Goal: Task Accomplishment & Management: Use online tool/utility

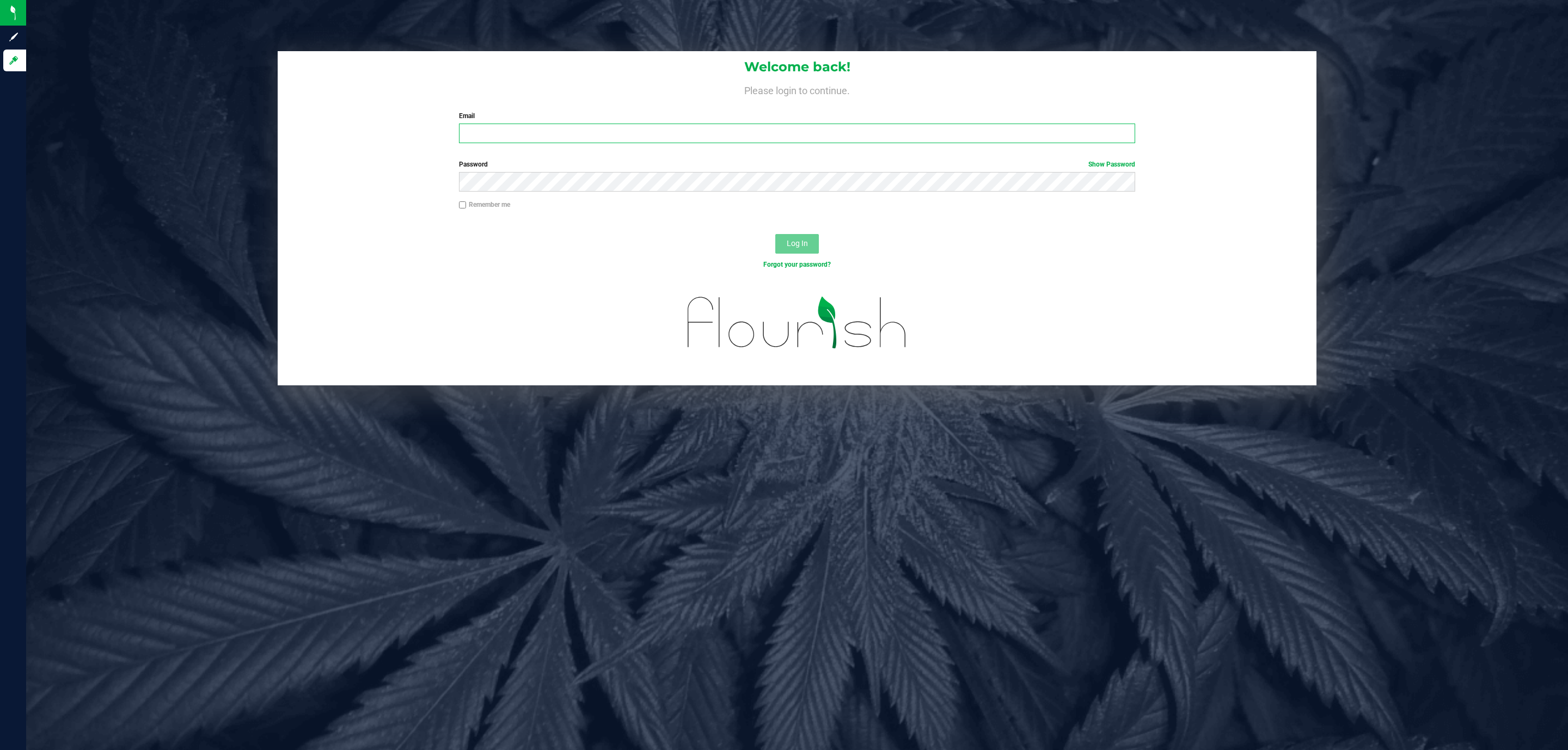
click at [566, 127] on input "Email" at bounding box center [797, 133] width 676 height 20
click at [775, 234] on button "Log In" at bounding box center [797, 244] width 44 height 20
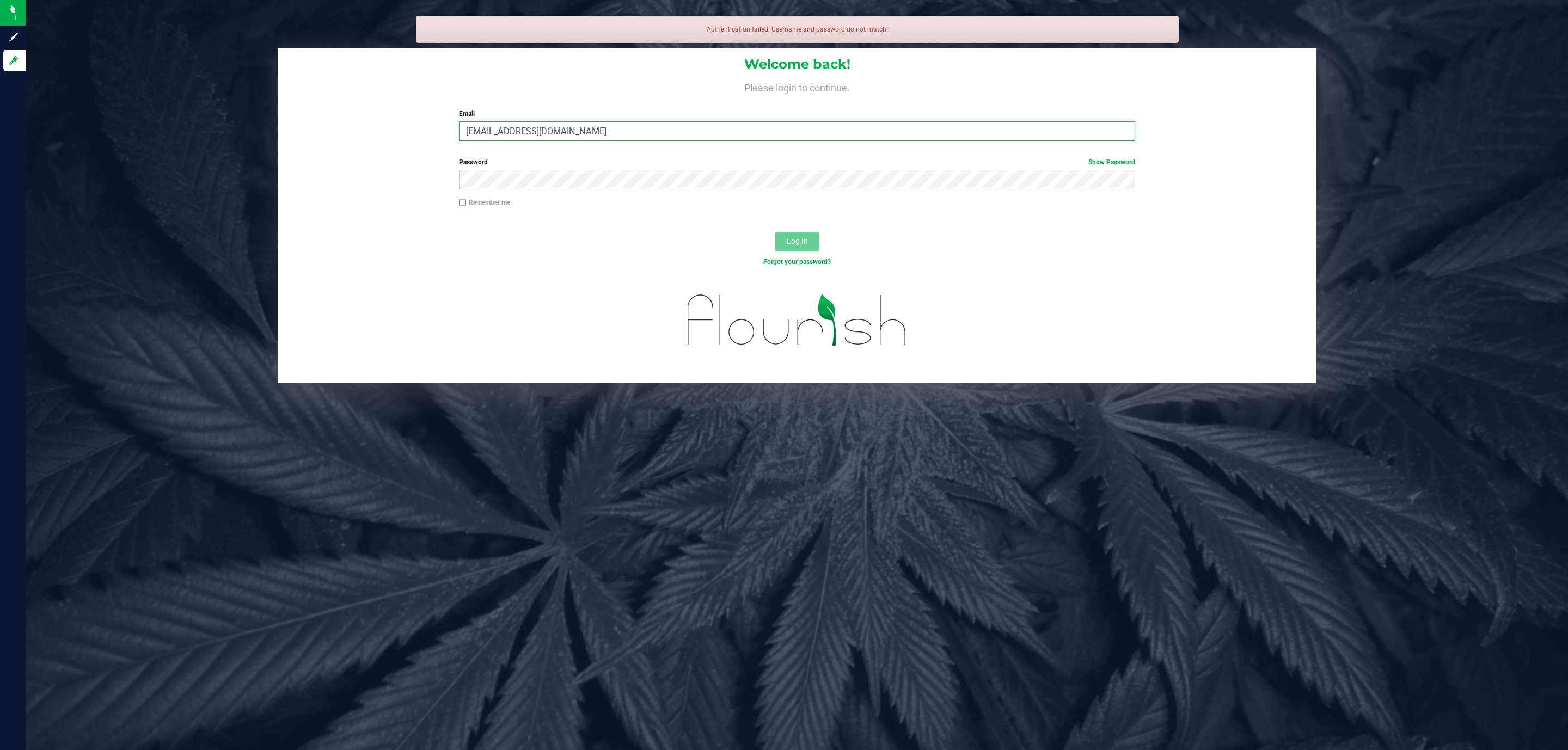
click at [532, 132] on input "cstagg@liveparalell.com" at bounding box center [797, 131] width 676 height 20
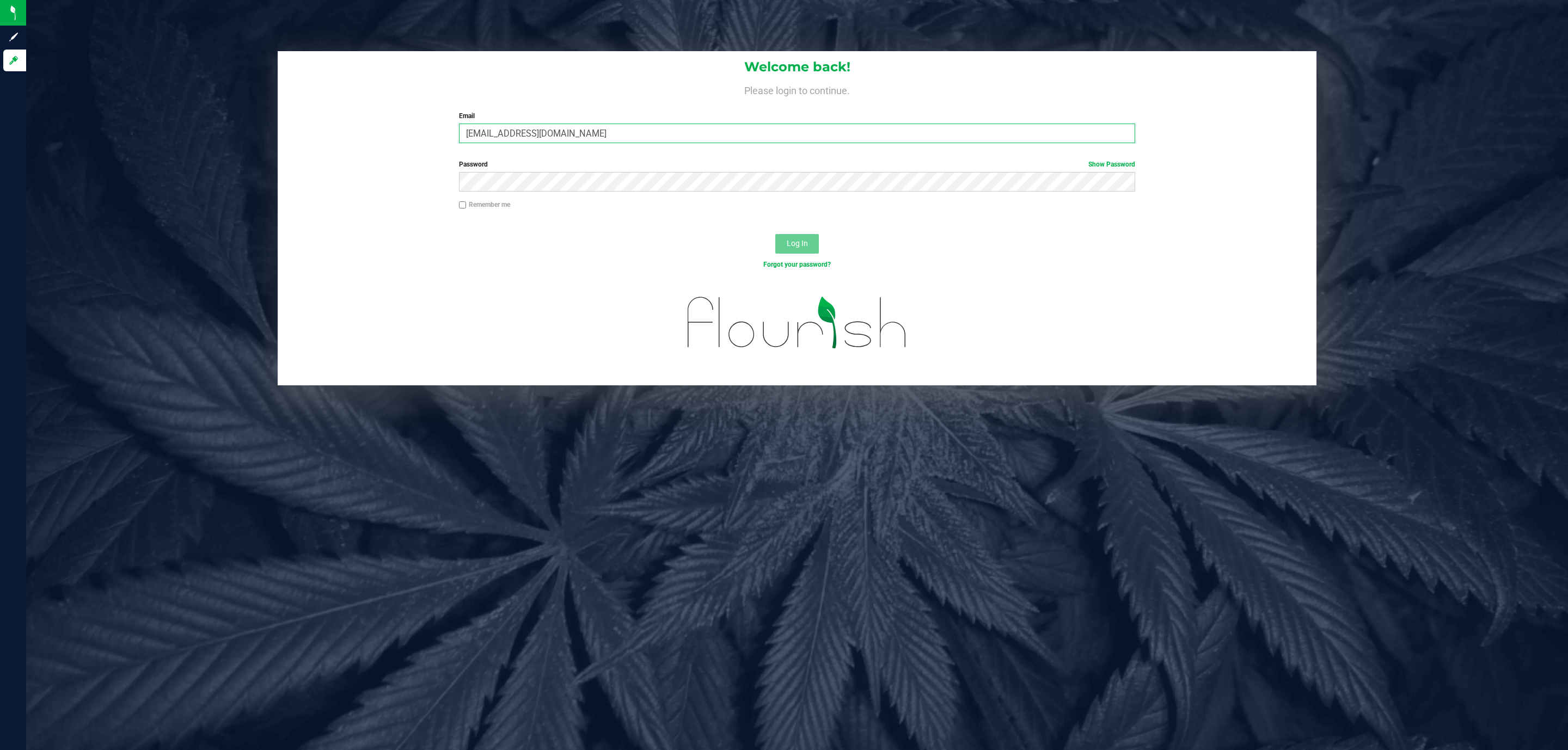
type input "cstagg@liveparallel.com"
click at [775, 234] on button "Log In" at bounding box center [797, 244] width 44 height 20
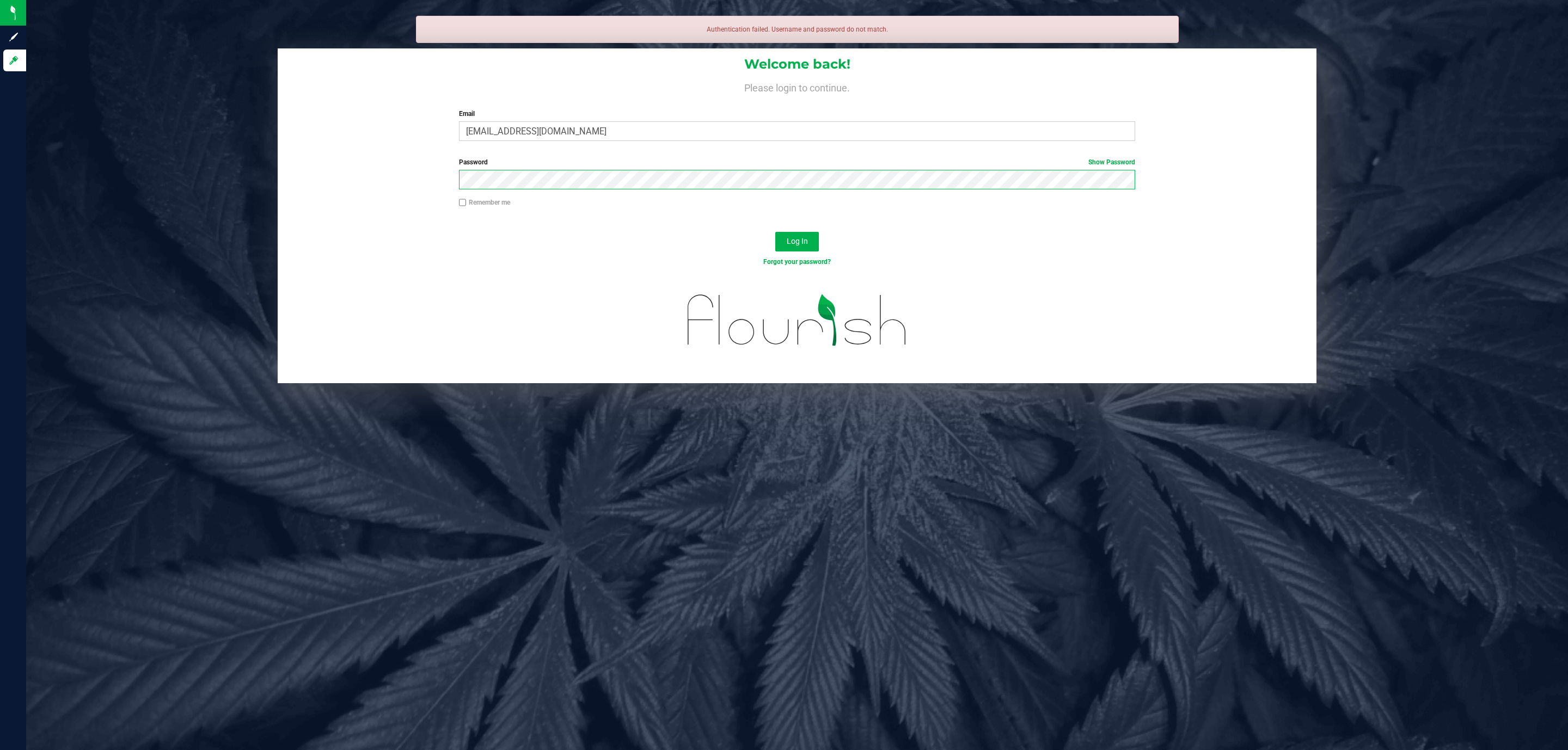
click at [775, 232] on button "Log In" at bounding box center [797, 242] width 44 height 20
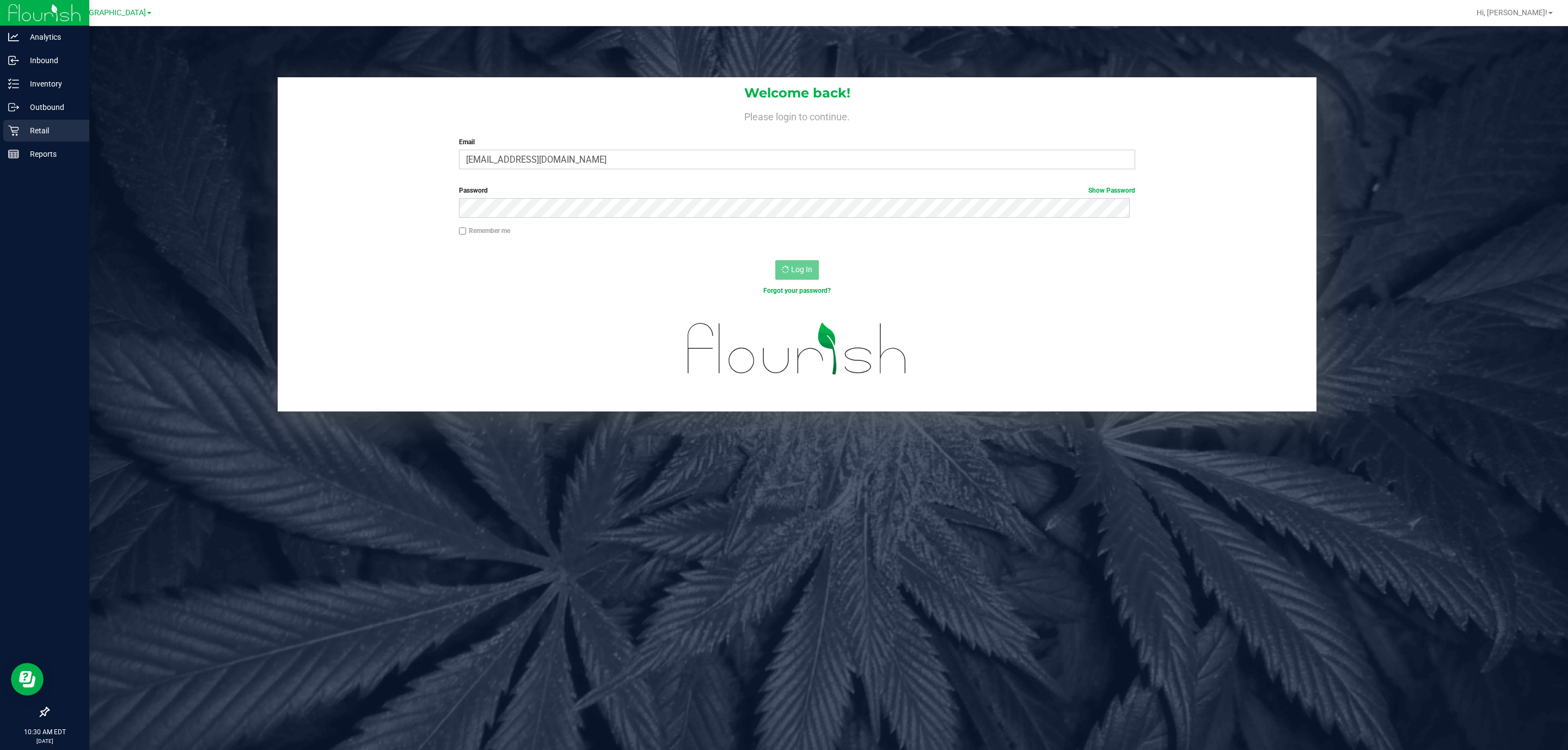
click at [36, 127] on p "Retail" at bounding box center [52, 131] width 65 height 13
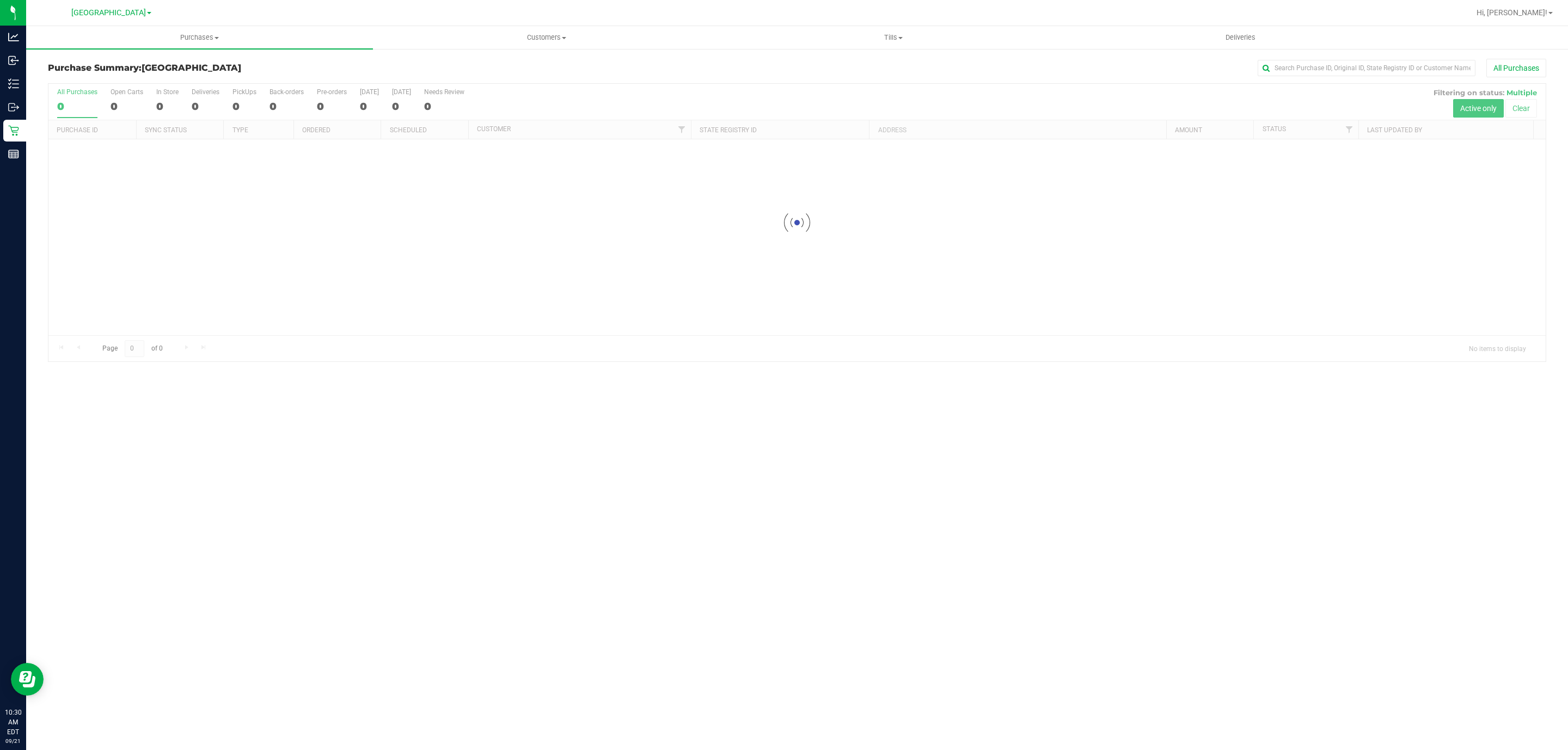
click at [900, 48] on link "Tills Manage tills Reconcile e-payments" at bounding box center [893, 37] width 347 height 23
click at [824, 70] on li "Manage tills" at bounding box center [893, 66] width 347 height 13
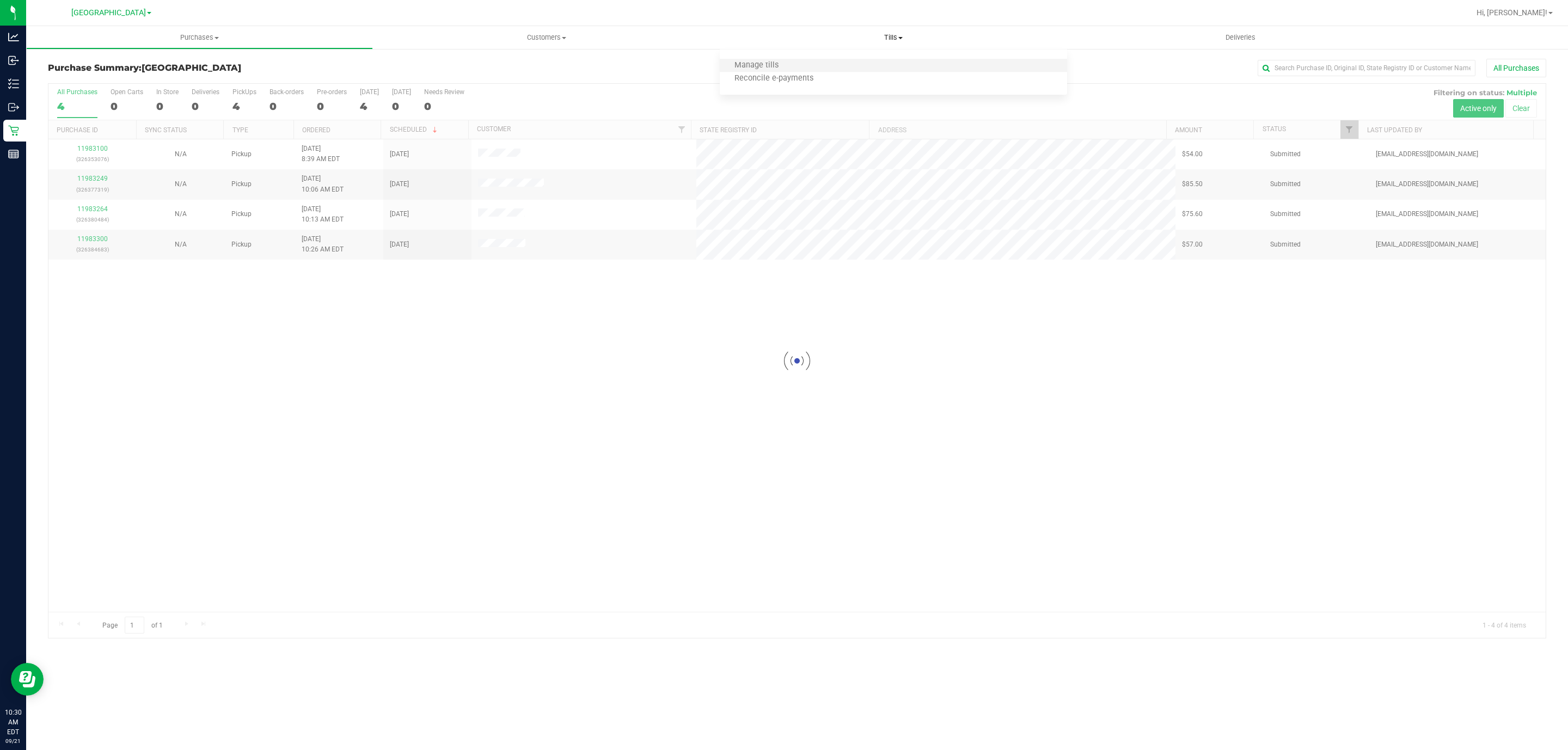
click at [781, 59] on li "Manage tills" at bounding box center [893, 66] width 347 height 13
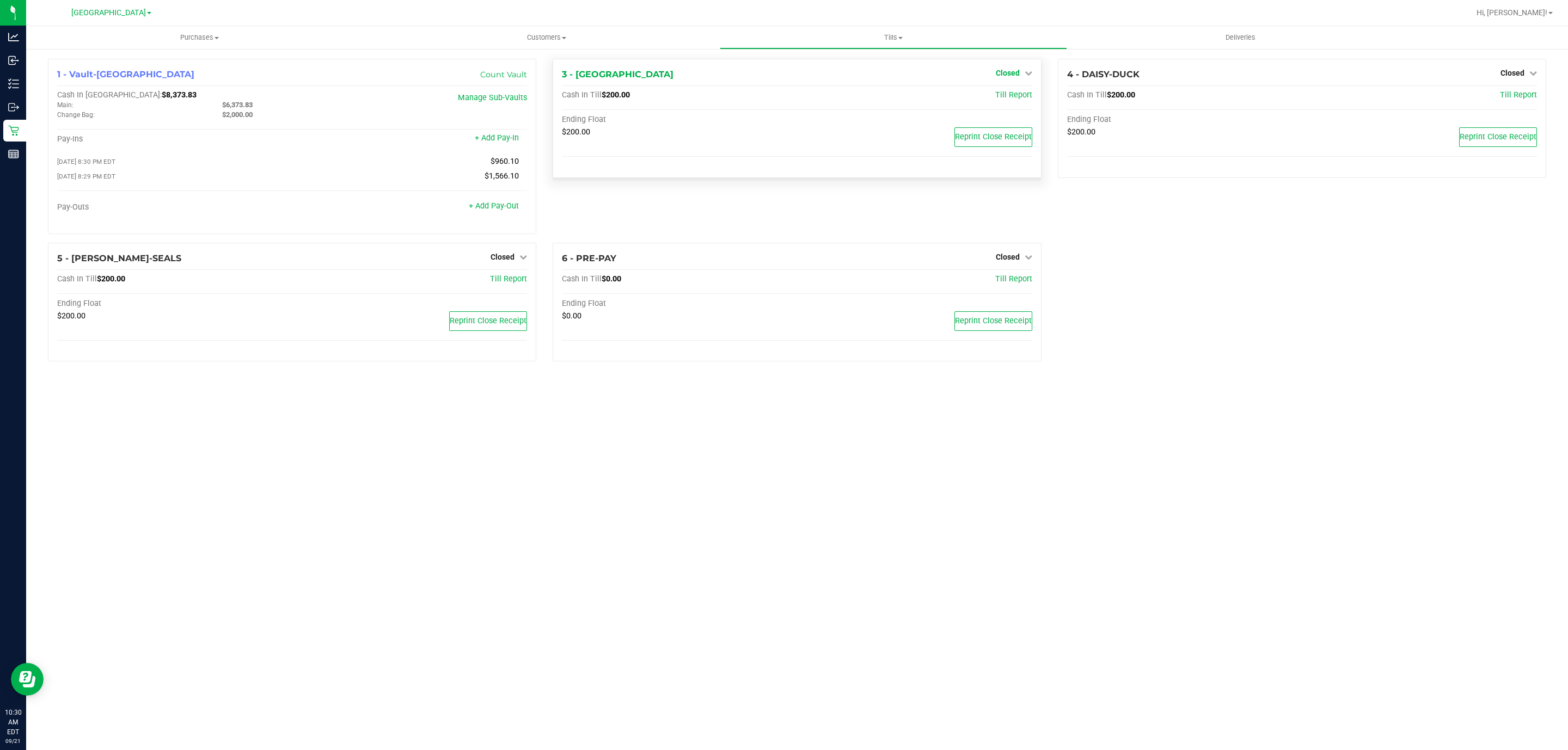
click at [1026, 75] on icon at bounding box center [1028, 73] width 7 height 7
click at [998, 98] on link "Open Till" at bounding box center [1007, 96] width 29 height 9
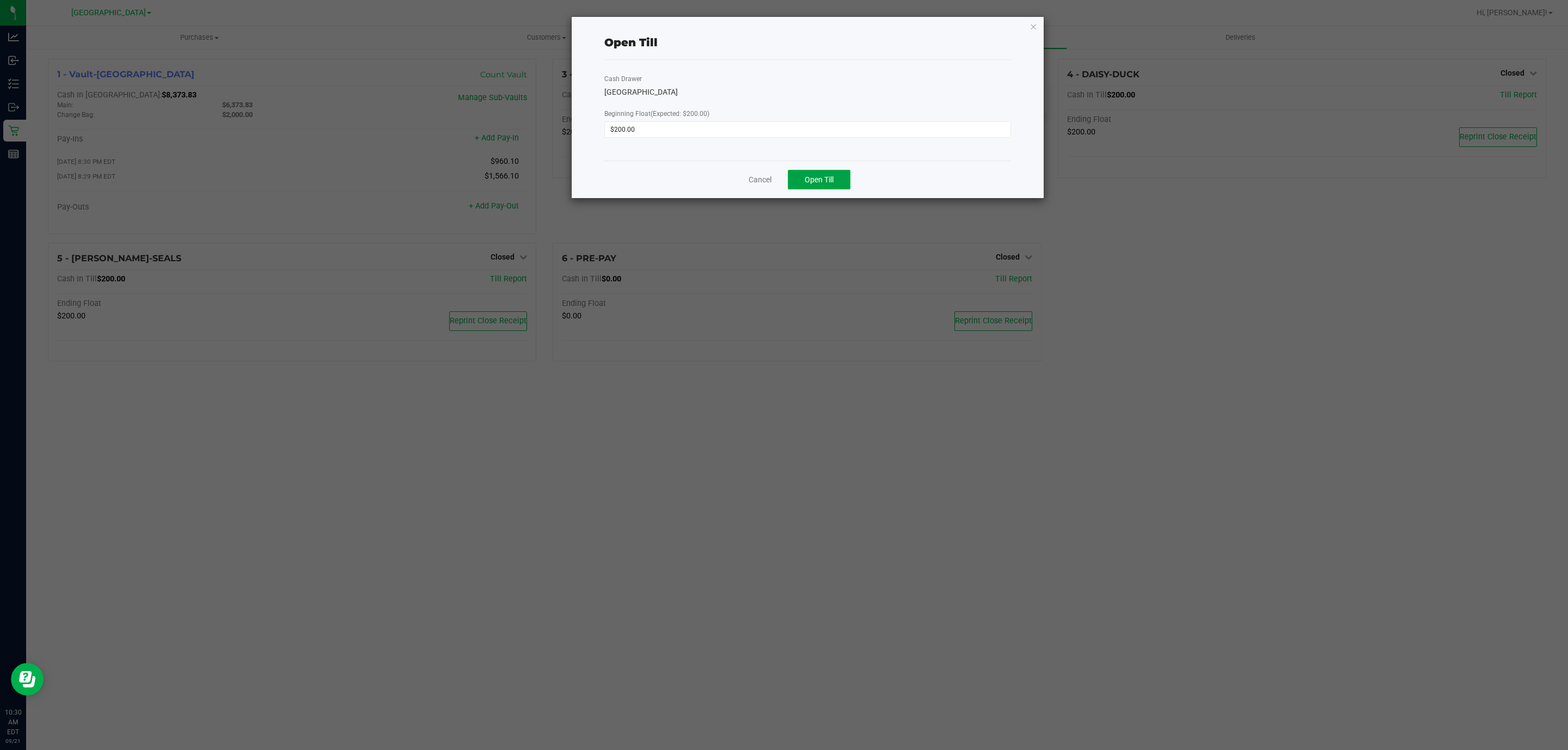
click at [837, 181] on button "Open Till" at bounding box center [819, 180] width 63 height 20
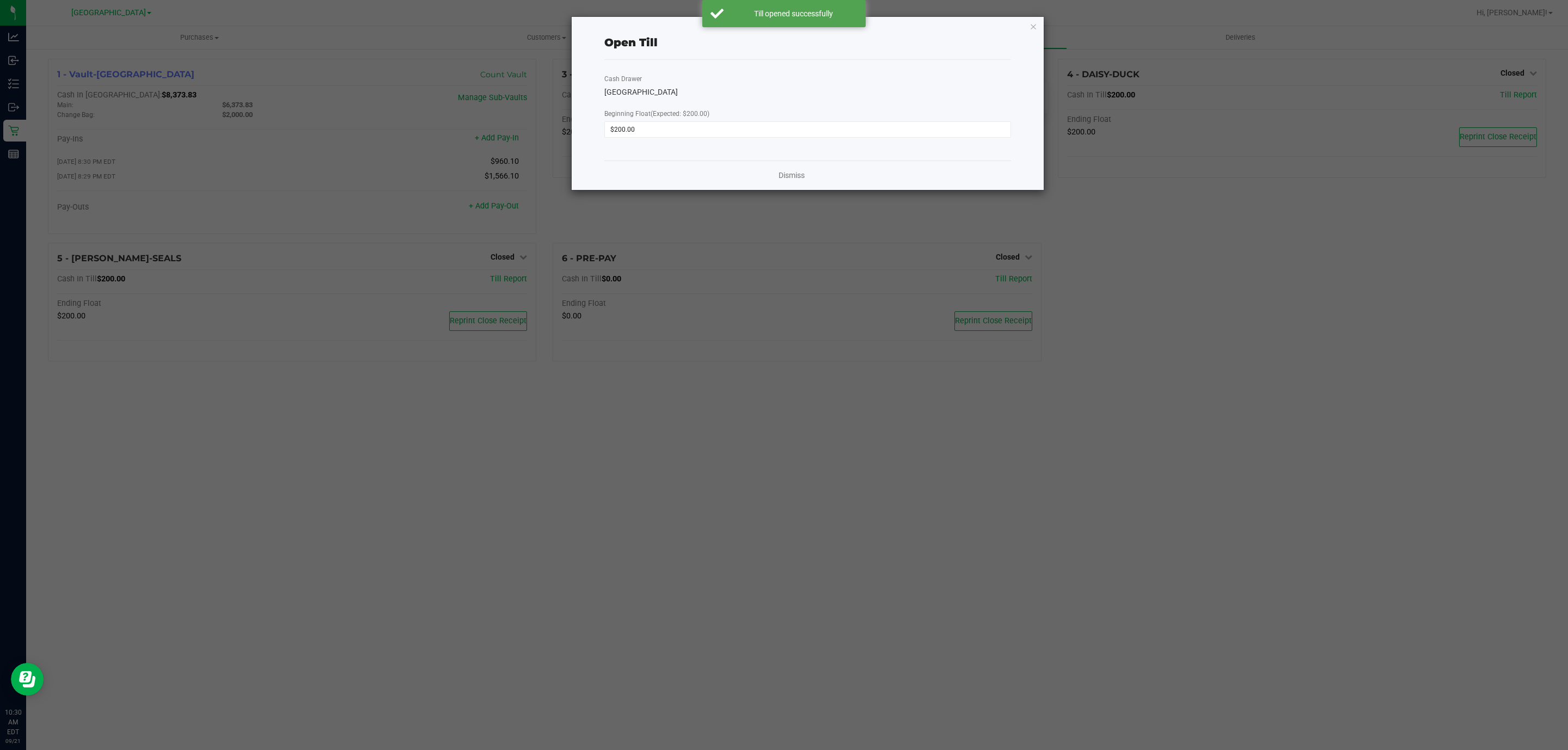
click at [811, 172] on div "Dismiss" at bounding box center [808, 175] width 407 height 30
click at [801, 178] on link "Dismiss" at bounding box center [791, 175] width 26 height 11
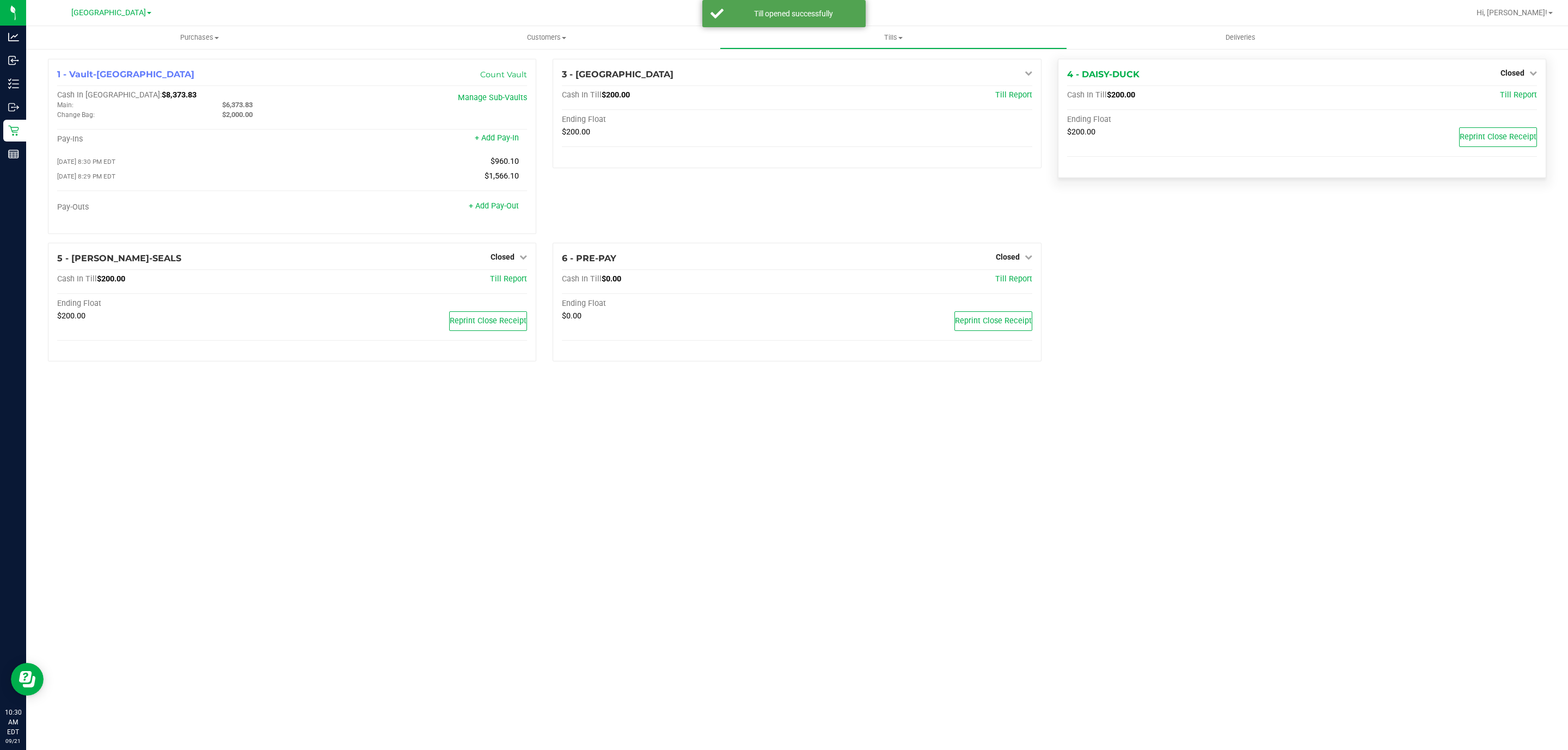
click at [1495, 74] on div "4 - DAISY-DUCK Closed Open Till" at bounding box center [1303, 75] width 470 height 13
click at [1504, 75] on span "Closed" at bounding box center [1513, 73] width 24 height 9
click at [1499, 92] on link "Open Till" at bounding box center [1512, 96] width 29 height 9
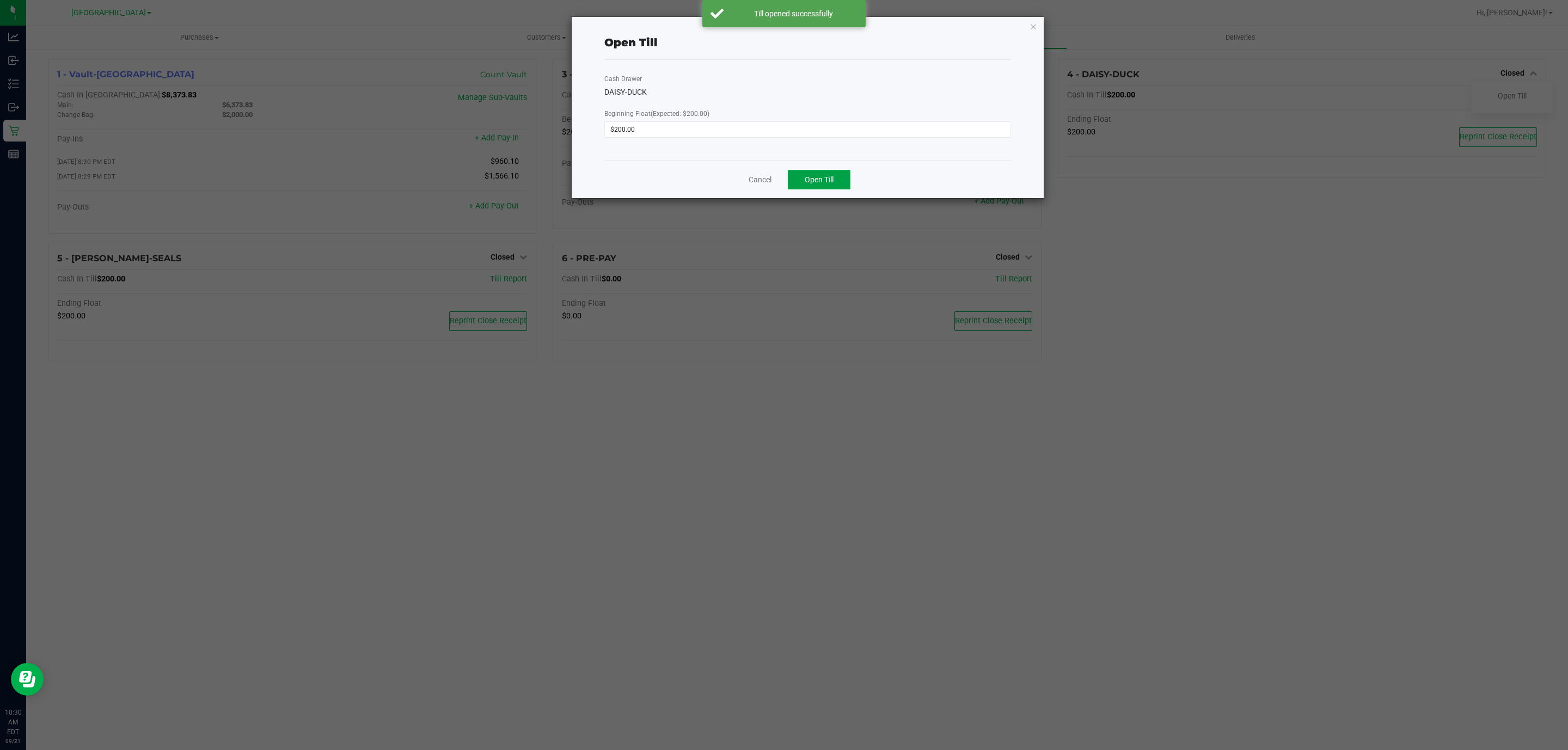
click at [840, 175] on button "Open Till" at bounding box center [819, 180] width 63 height 20
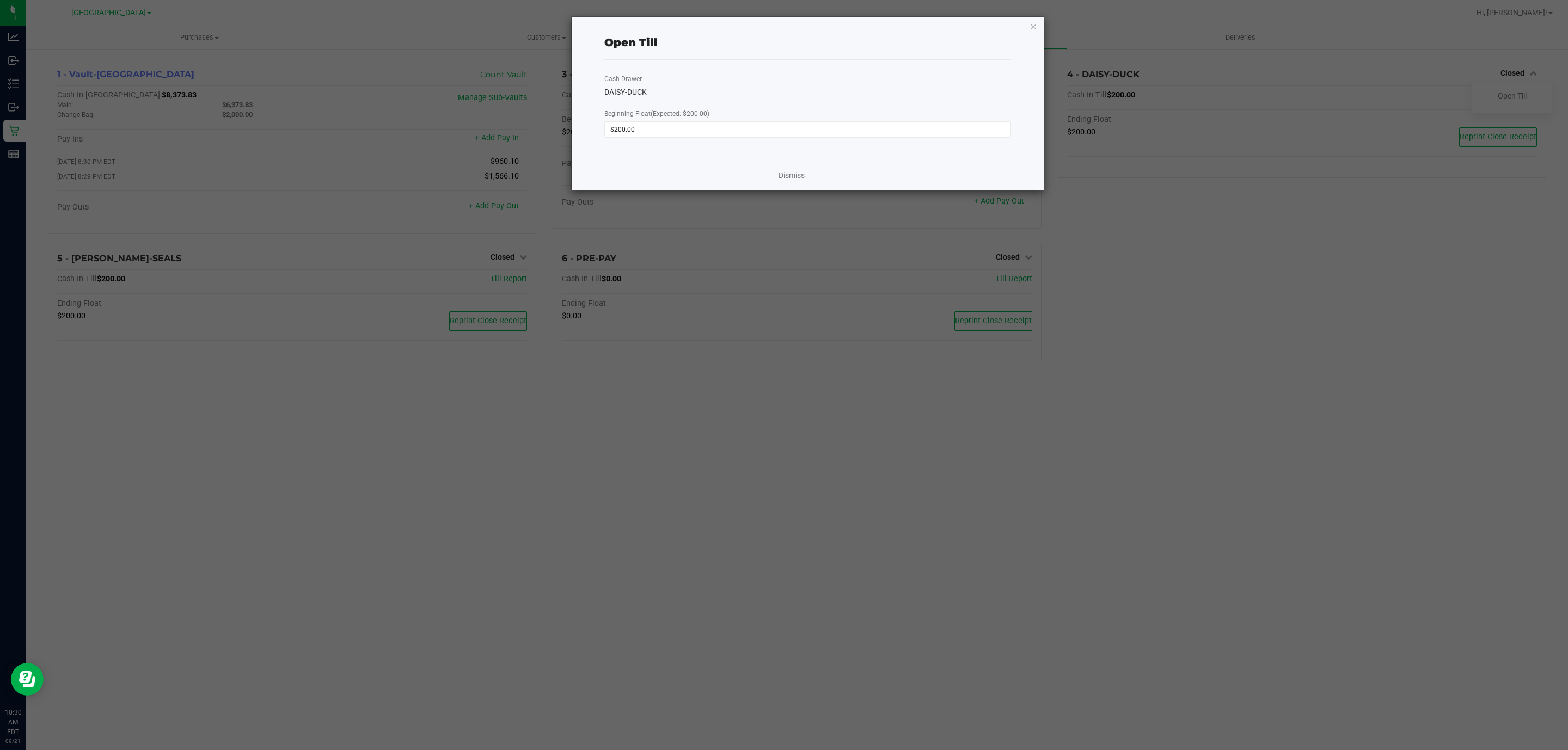
click at [782, 177] on link "Dismiss" at bounding box center [791, 175] width 26 height 11
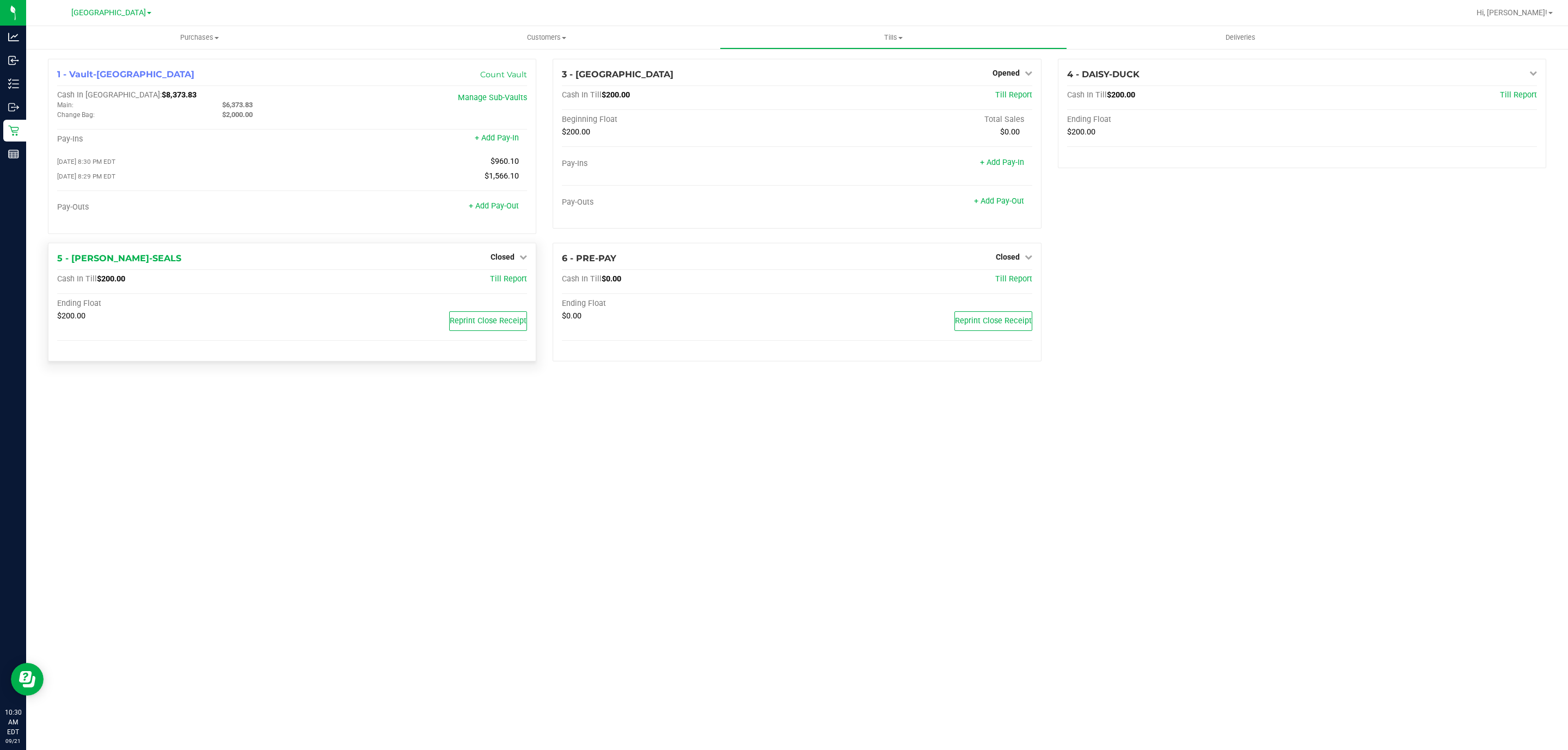
click at [516, 263] on div "Closed" at bounding box center [509, 257] width 36 height 13
click at [516, 259] on link "Closed" at bounding box center [509, 257] width 36 height 9
click at [516, 284] on link "Open Till" at bounding box center [502, 279] width 29 height 9
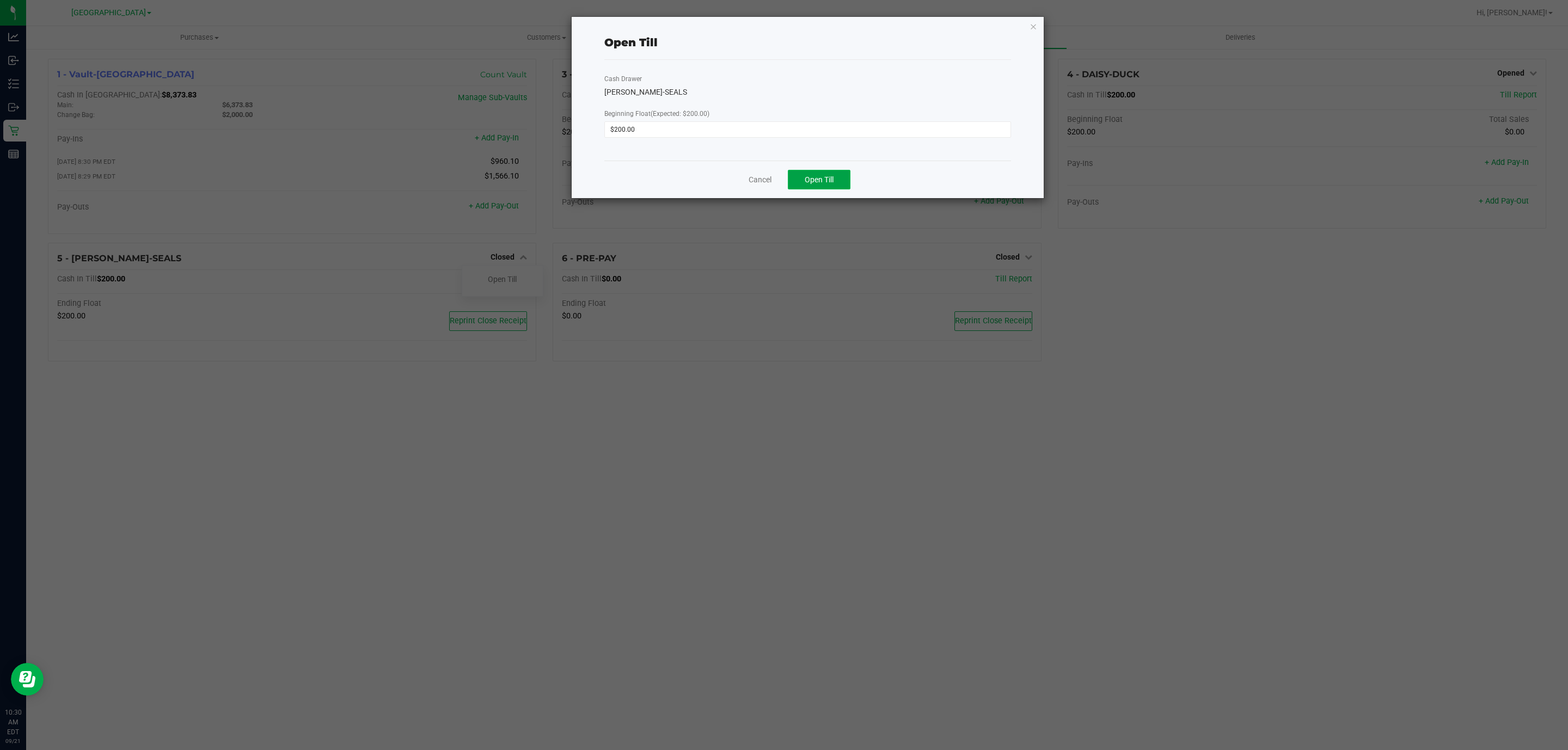
click at [840, 185] on button "Open Till" at bounding box center [819, 180] width 63 height 20
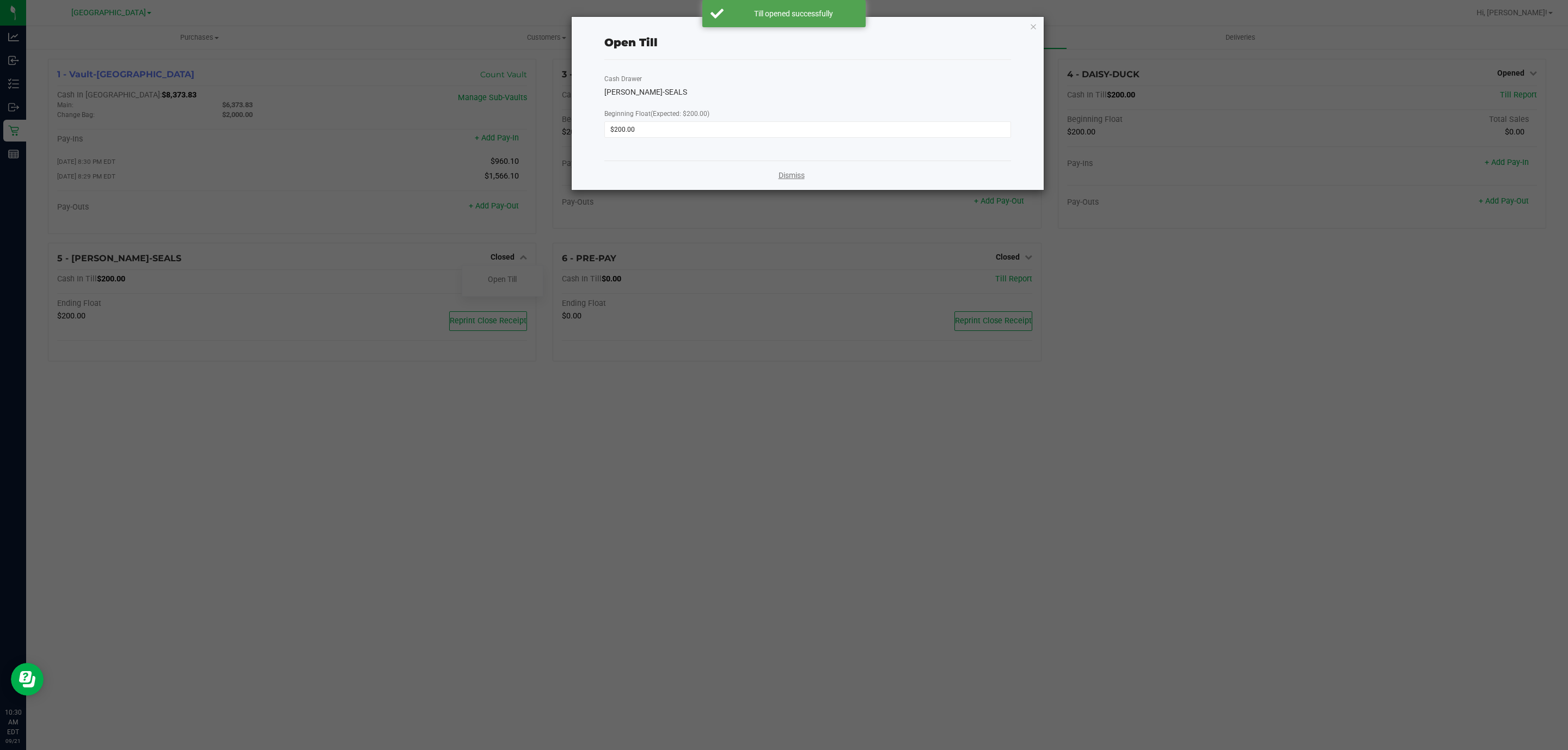
click at [782, 179] on link "Dismiss" at bounding box center [791, 175] width 26 height 11
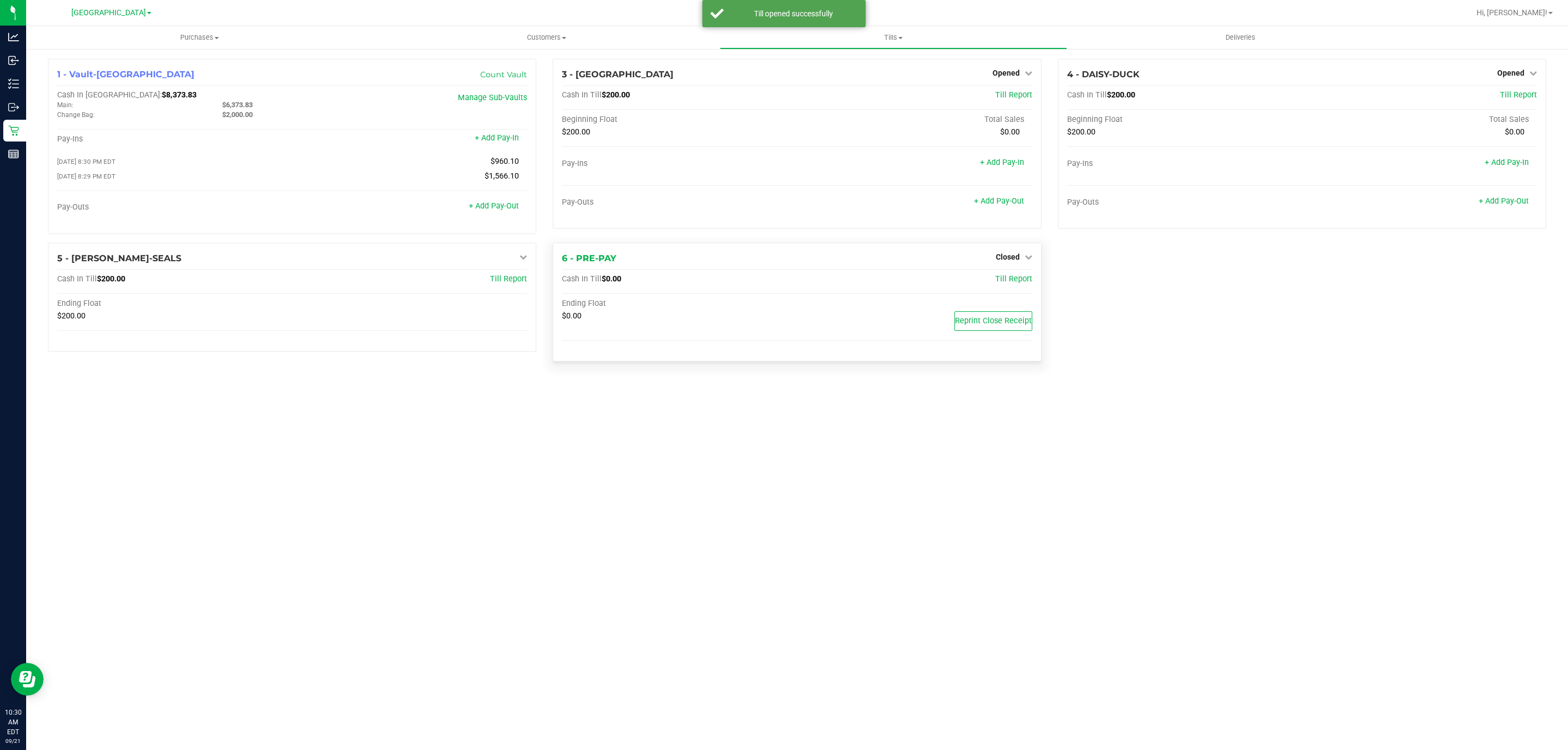
click at [1000, 263] on div "Closed" at bounding box center [1014, 257] width 36 height 13
click at [1003, 262] on span "Closed" at bounding box center [1008, 257] width 24 height 9
click at [1008, 276] on div "Open Till" at bounding box center [1007, 279] width 81 height 13
click at [1008, 281] on link "Open Till" at bounding box center [1007, 279] width 29 height 9
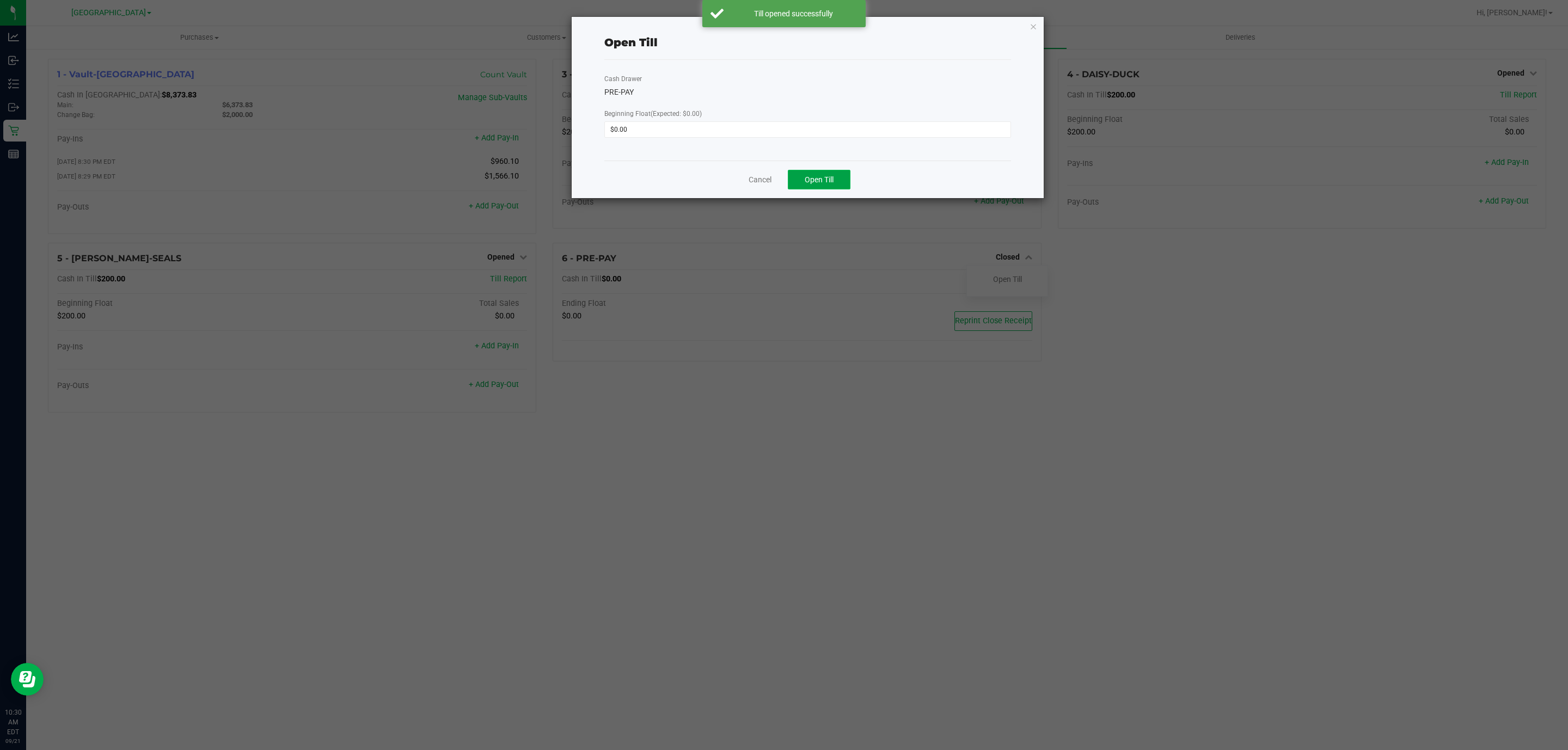
click at [835, 177] on button "Open Till" at bounding box center [819, 180] width 63 height 20
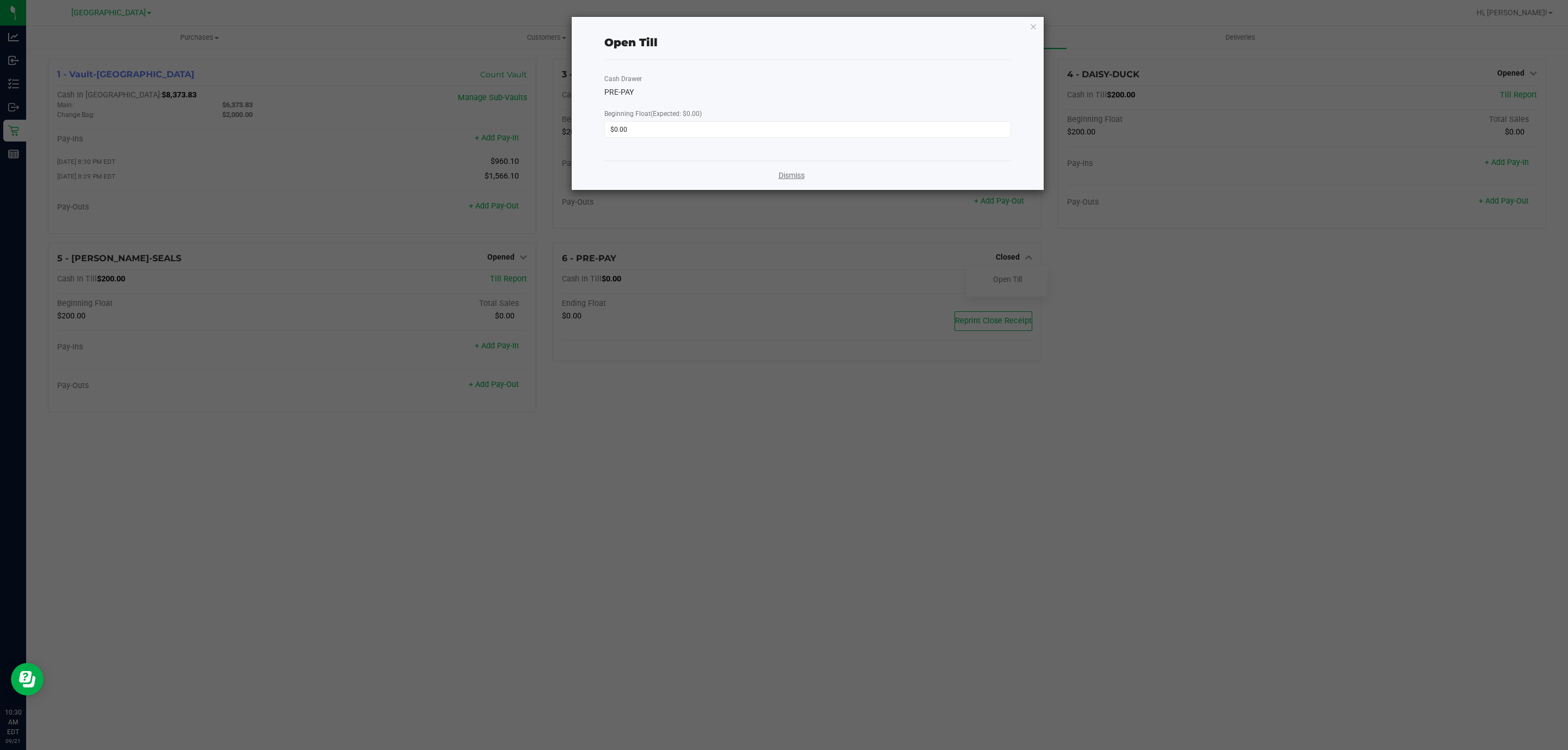
click at [791, 175] on link "Dismiss" at bounding box center [791, 175] width 26 height 11
